Goal: Transaction & Acquisition: Purchase product/service

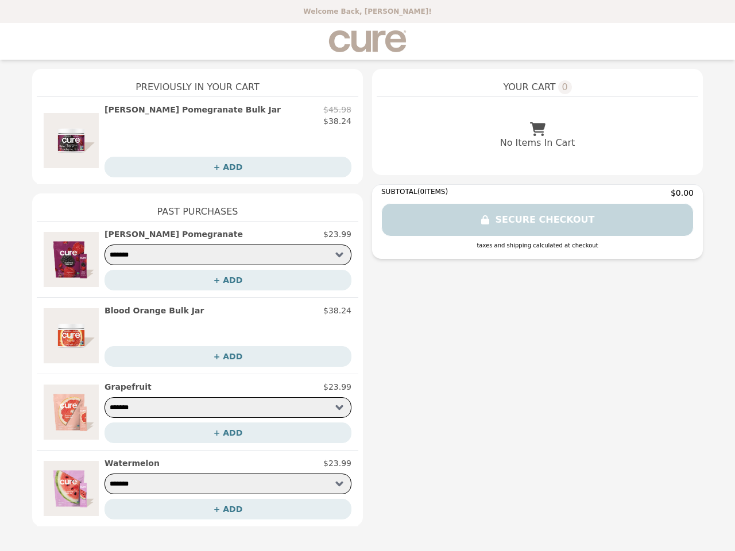
select select "**********"
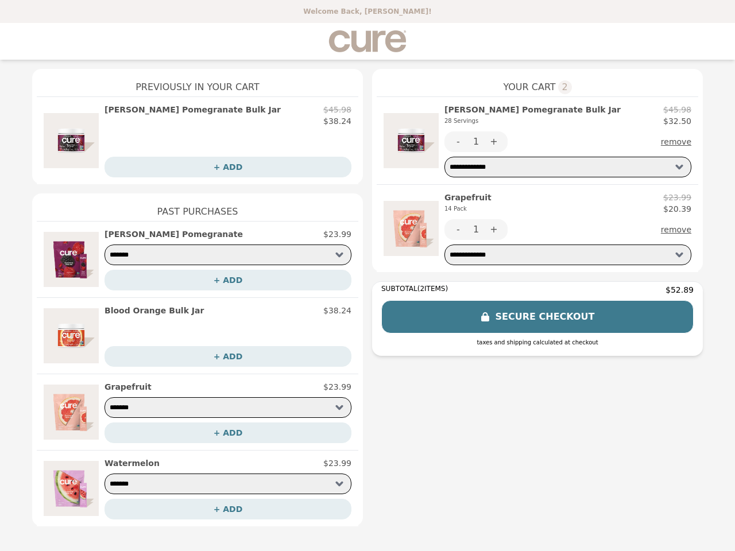
click at [411, 141] on img at bounding box center [411, 141] width 55 height 74
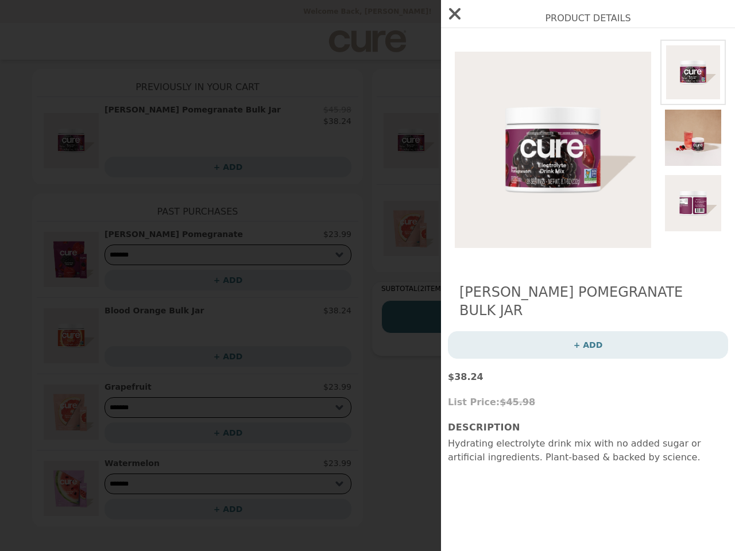
click at [568, 115] on div "Product Details [PERSON_NAME] Pomegranate Bulk Jar + ADD $38.24 List Price: $45…" at bounding box center [367, 275] width 735 height 551
click at [458, 142] on img at bounding box center [553, 150] width 210 height 221
click at [494, 142] on img at bounding box center [553, 150] width 210 height 221
click at [679, 142] on div "Product Details [PERSON_NAME] Pomegranate Bulk Jar + ADD $38.24 List Price: $45…" at bounding box center [367, 275] width 735 height 551
click at [411, 229] on div "Product Details [PERSON_NAME] Pomegranate Bulk Jar + ADD $38.24 List Price: $45…" at bounding box center [367, 275] width 735 height 551
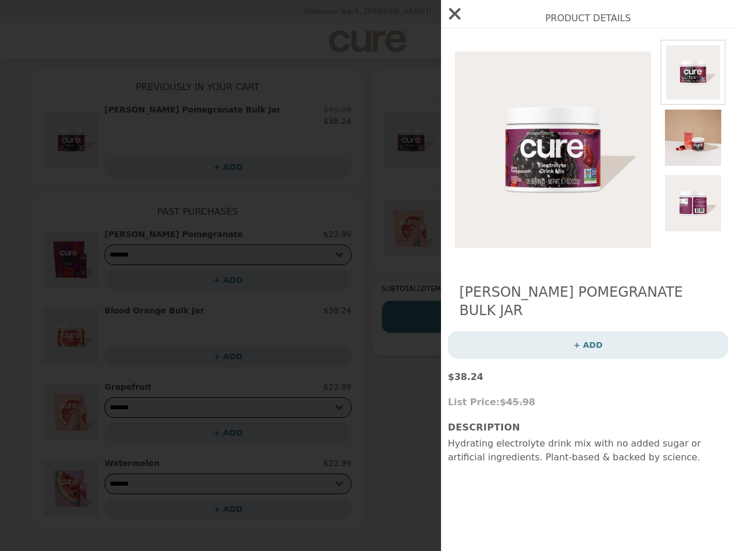
click at [568, 203] on div "Product Details [PERSON_NAME] Pomegranate Bulk Jar + ADD $38.24 List Price: $45…" at bounding box center [367, 275] width 735 height 551
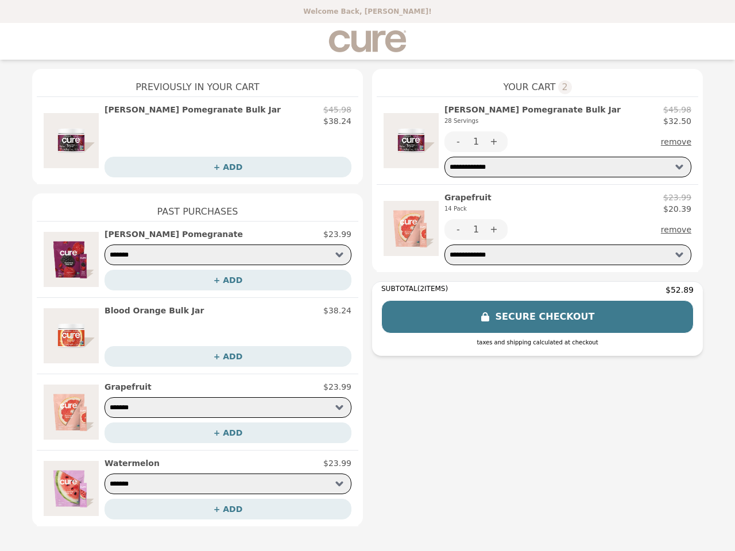
click at [458, 230] on button "-" at bounding box center [459, 229] width 28 height 21
click at [494, 230] on button "+" at bounding box center [494, 229] width 28 height 21
click at [679, 230] on button "remove" at bounding box center [676, 229] width 30 height 21
